Goal: Information Seeking & Learning: Learn about a topic

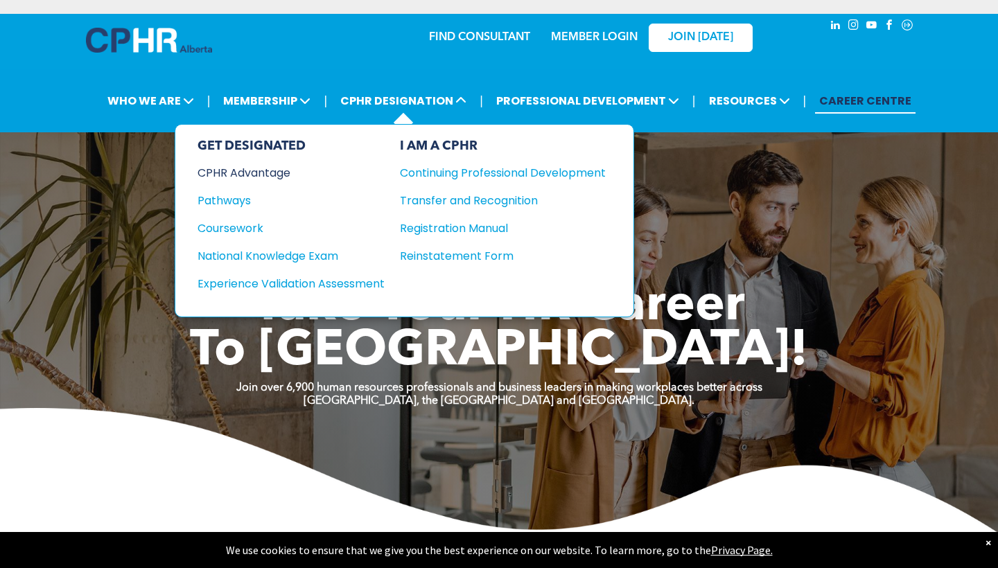
click at [250, 169] on div "CPHR Advantage" at bounding box center [282, 172] width 168 height 17
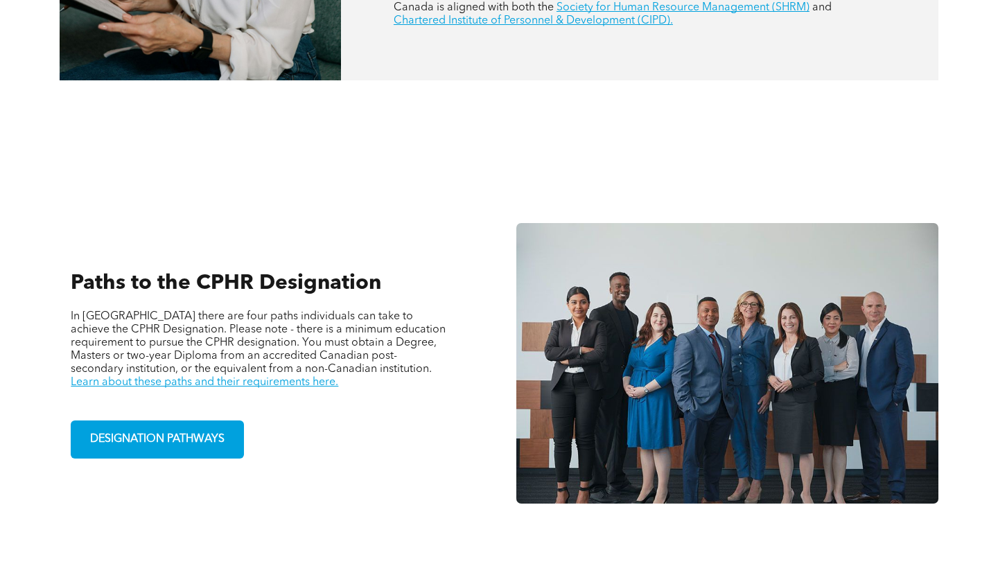
scroll to position [782, 0]
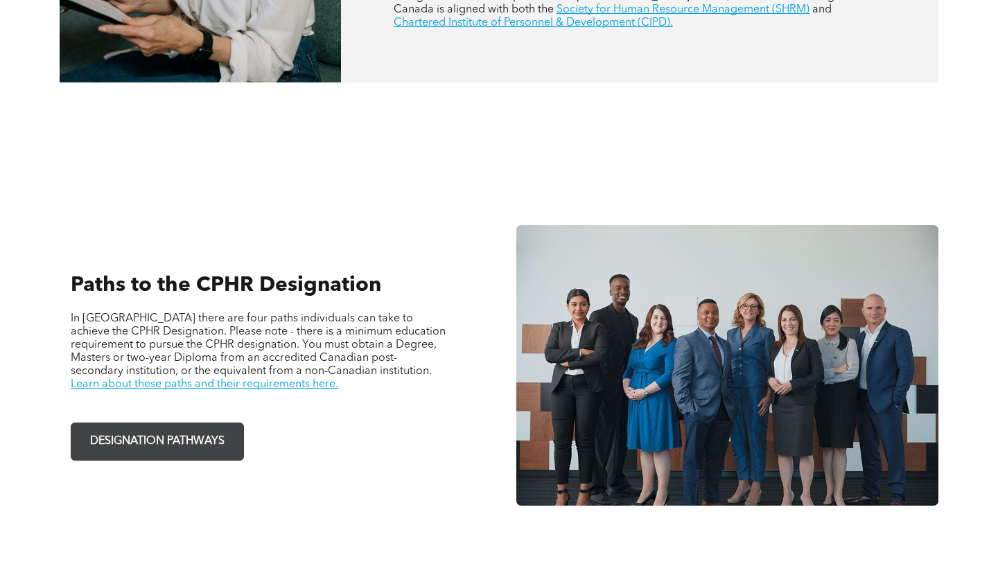
click at [193, 446] on span "DESIGNATION PATHWAYS" at bounding box center [157, 441] width 144 height 27
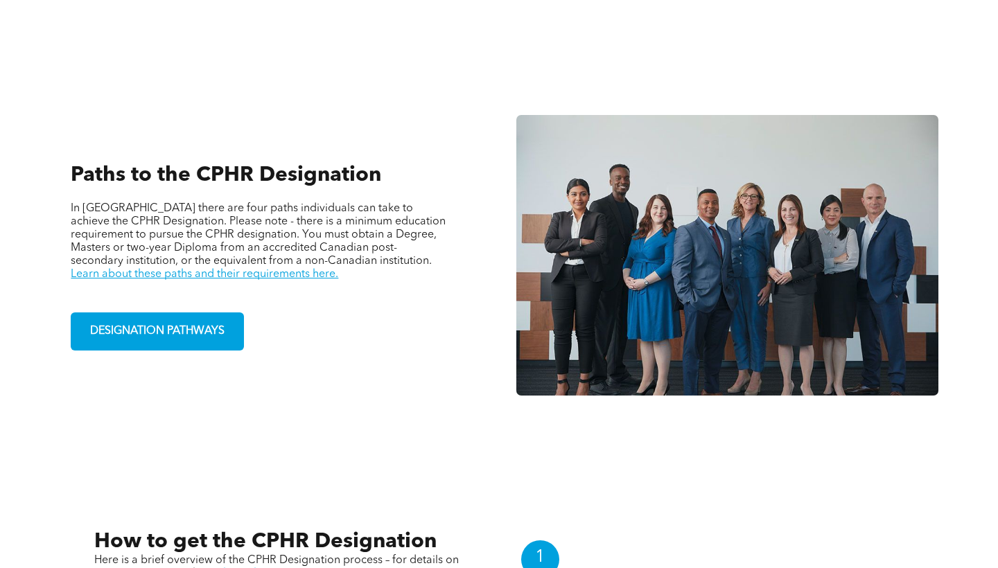
scroll to position [588, 0]
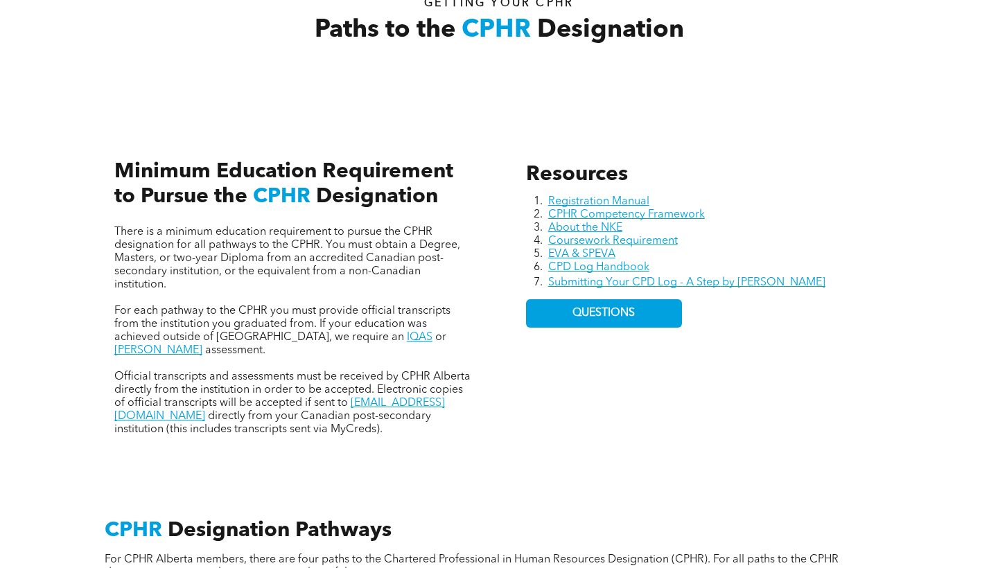
scroll to position [503, 0]
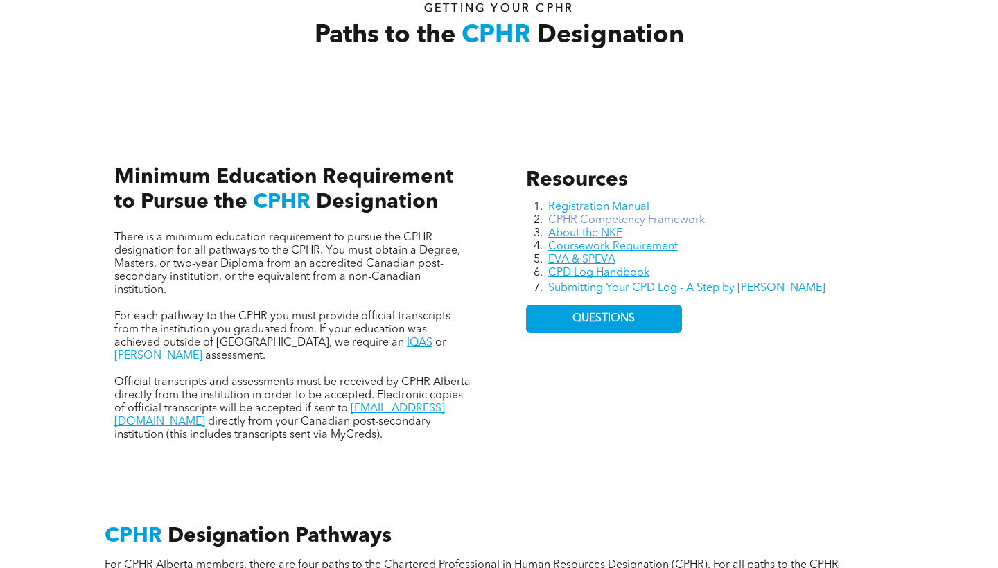
click at [582, 218] on link "CPHR Competency Framework" at bounding box center [626, 220] width 157 height 11
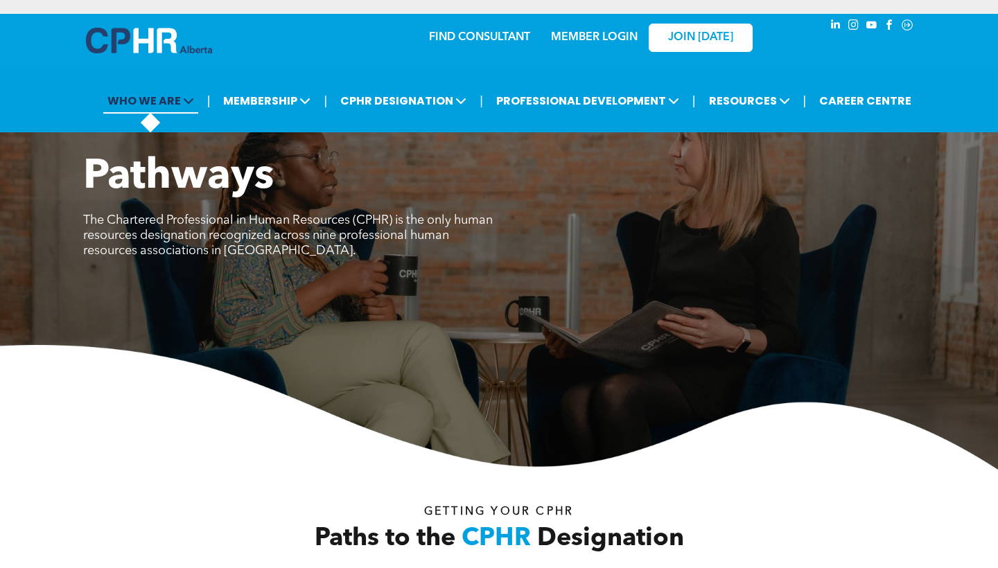
scroll to position [0, 0]
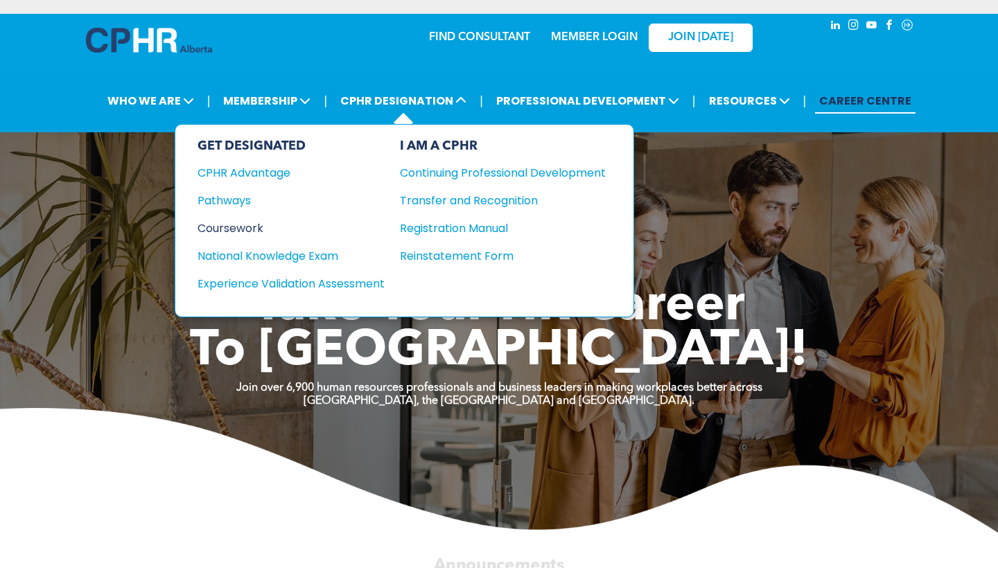
click at [228, 231] on div "Coursework" at bounding box center [282, 228] width 168 height 17
